Goal: Find specific page/section: Find specific page/section

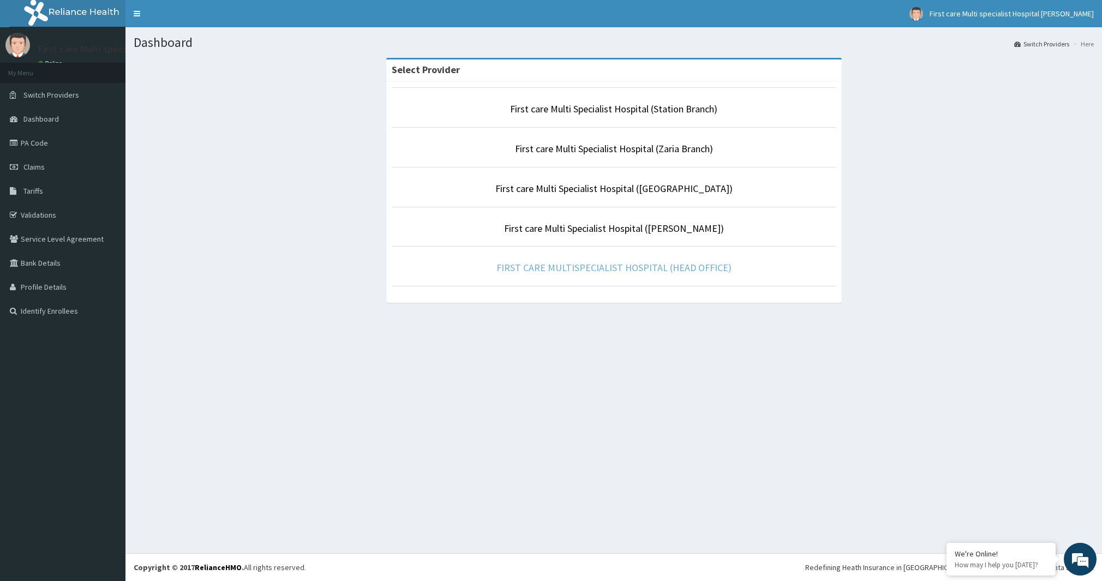
click at [546, 267] on link "FIRST CARE MULTISPECIALIST HOSPITAL (HEAD OFFICE)" at bounding box center [613, 267] width 235 height 13
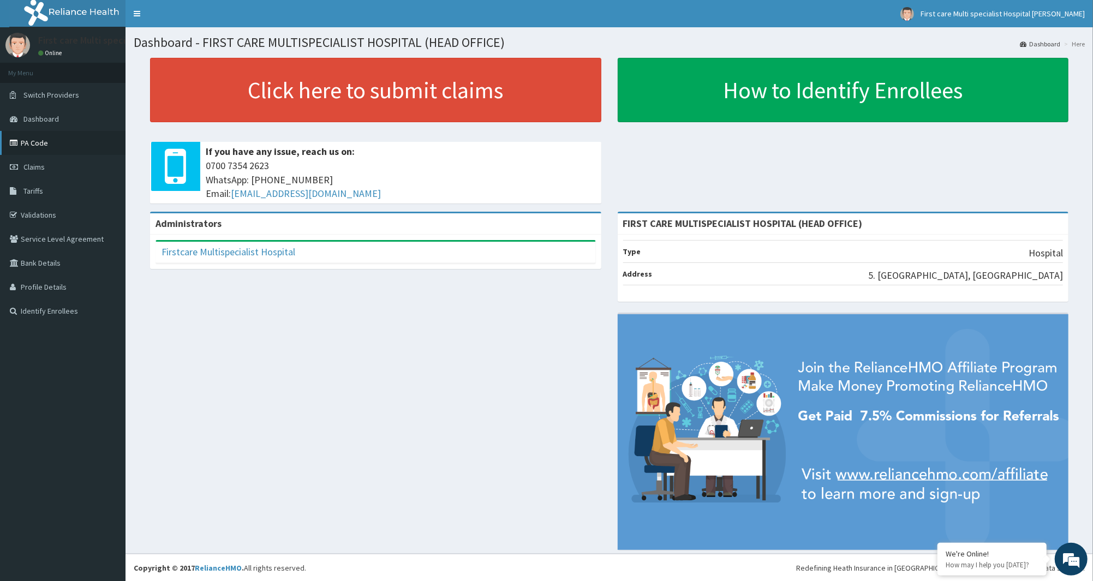
click at [38, 139] on link "PA Code" at bounding box center [62, 143] width 125 height 24
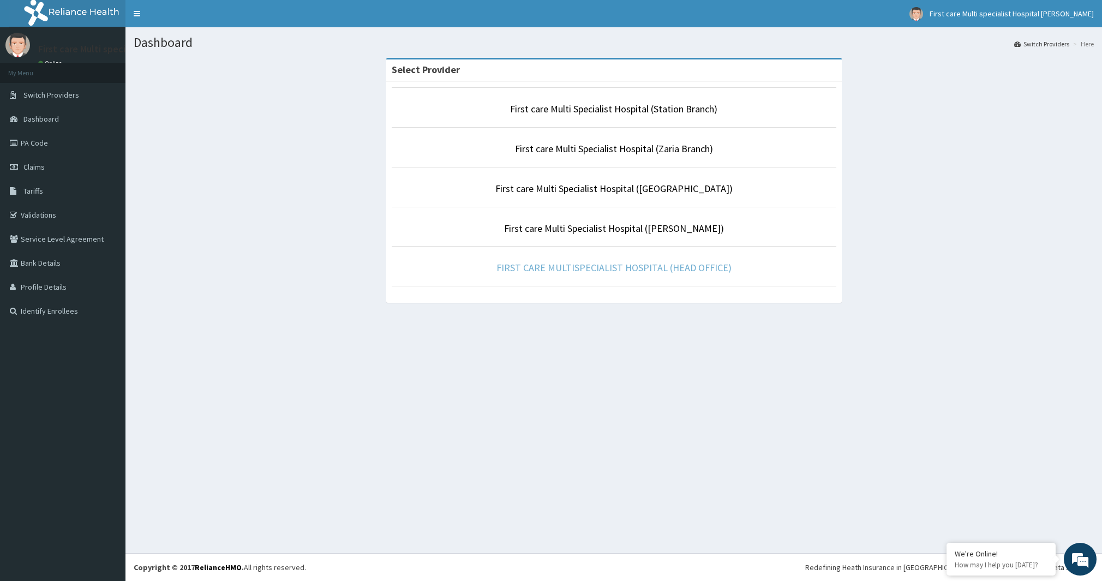
click at [666, 269] on link "FIRST CARE MULTISPECIALIST HOSPITAL (HEAD OFFICE)" at bounding box center [613, 267] width 235 height 13
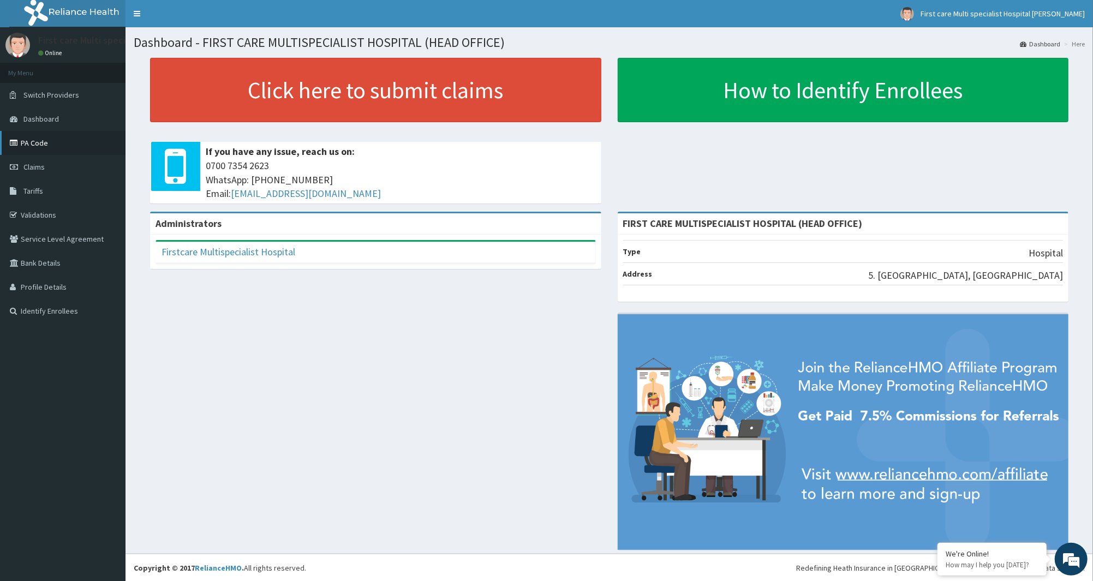
click at [35, 149] on link "PA Code" at bounding box center [62, 143] width 125 height 24
